Goal: Task Accomplishment & Management: Manage account settings

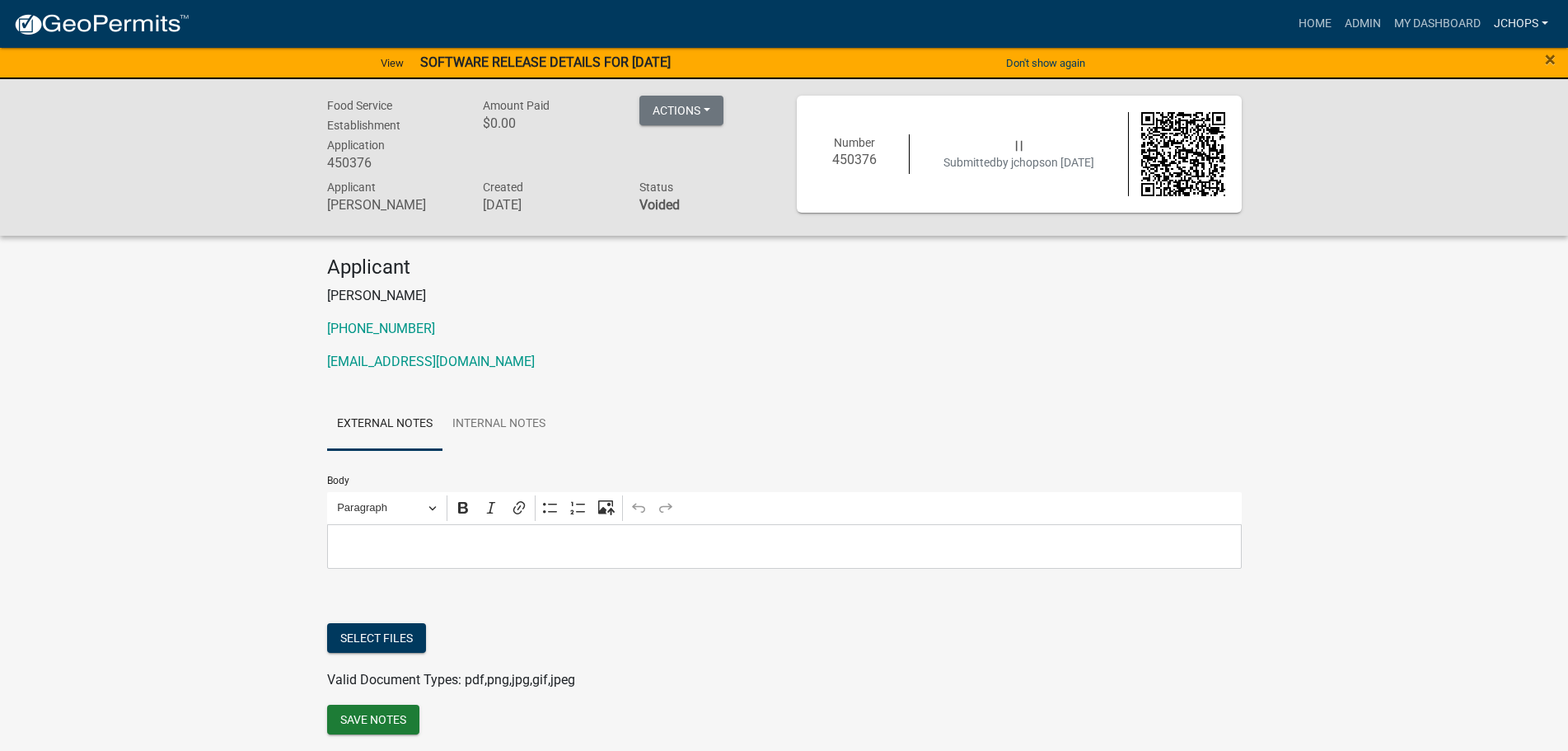
click at [1530, 27] on link "jchops" at bounding box center [1521, 24] width 67 height 32
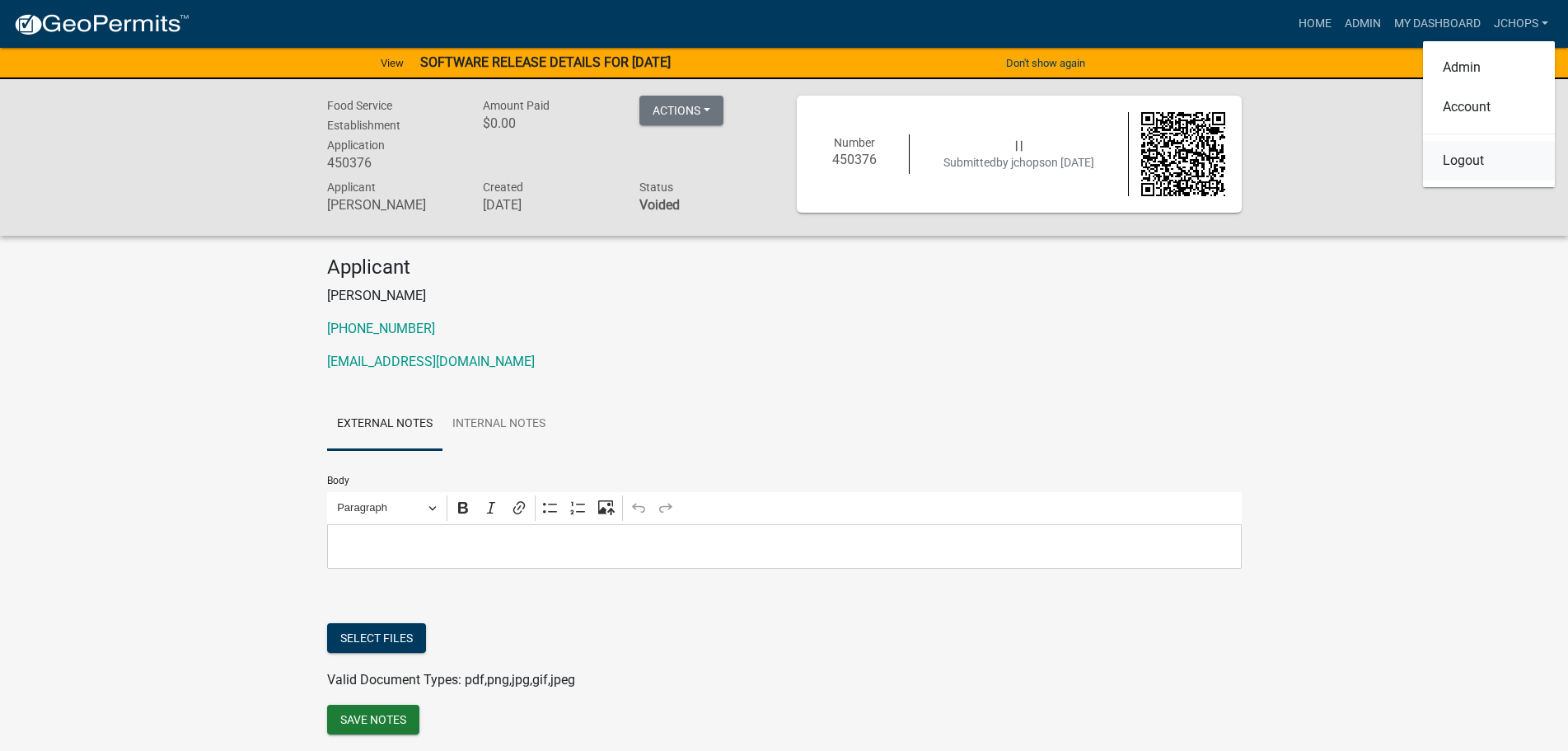
click at [1482, 153] on link "Logout" at bounding box center [1489, 161] width 132 height 39
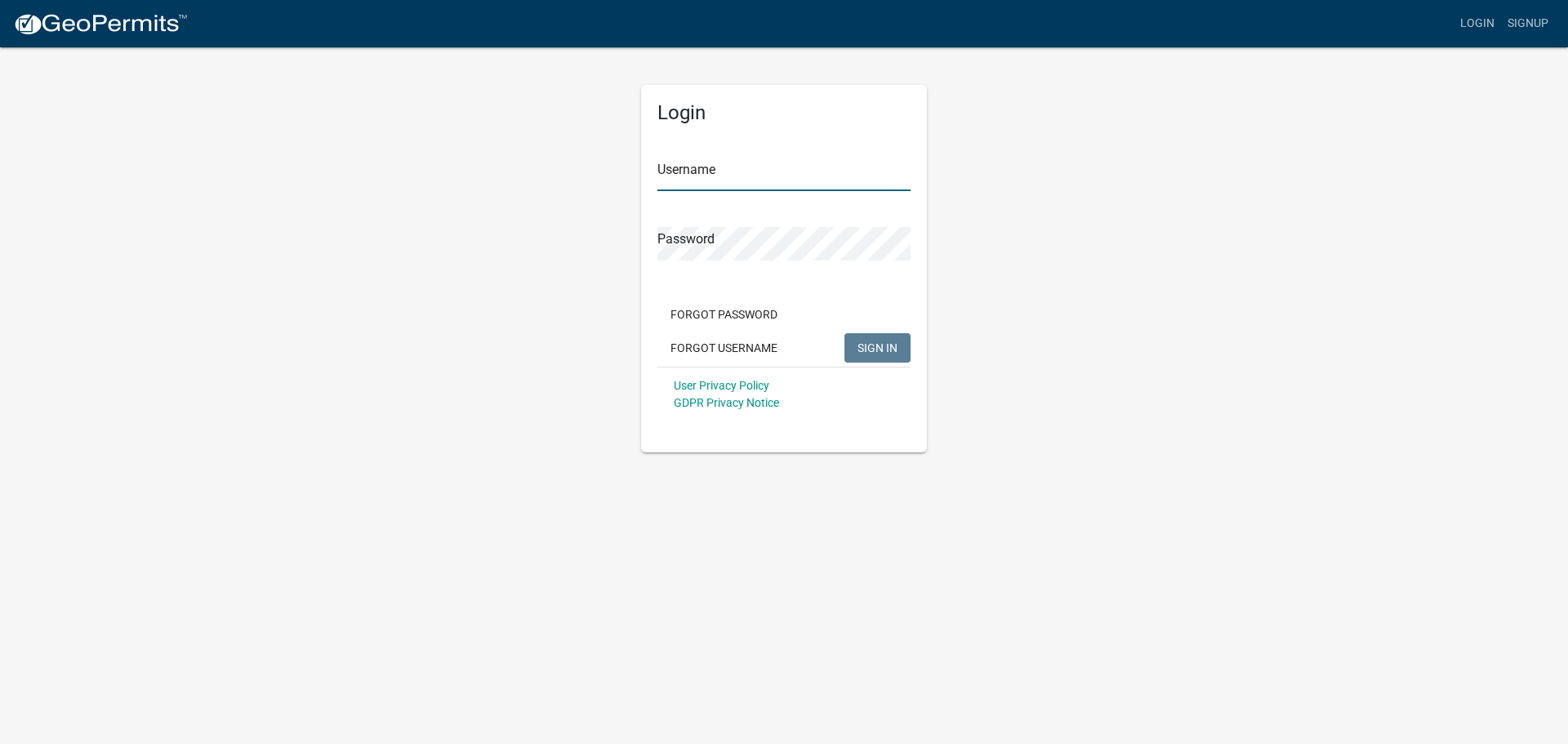
type input "jchops"
click at [845, 339] on button "SIGN IN" at bounding box center [878, 348] width 66 height 30
